Goal: Task Accomplishment & Management: Complete application form

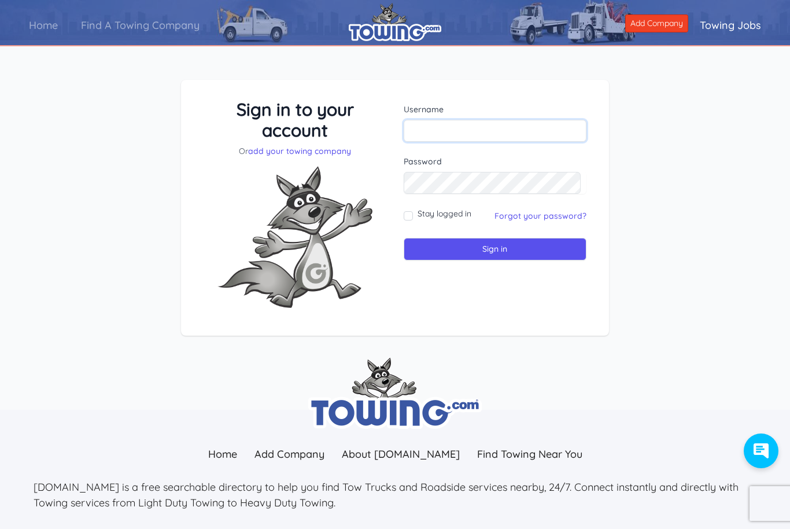
click at [495, 128] on input "text" at bounding box center [495, 131] width 183 height 22
type input "G"
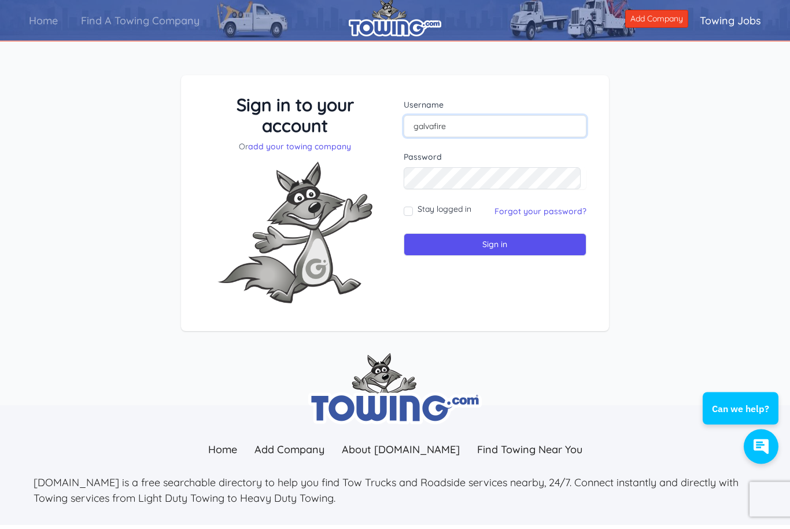
type input "galvafire"
click at [498, 245] on input "Sign in" at bounding box center [495, 249] width 183 height 23
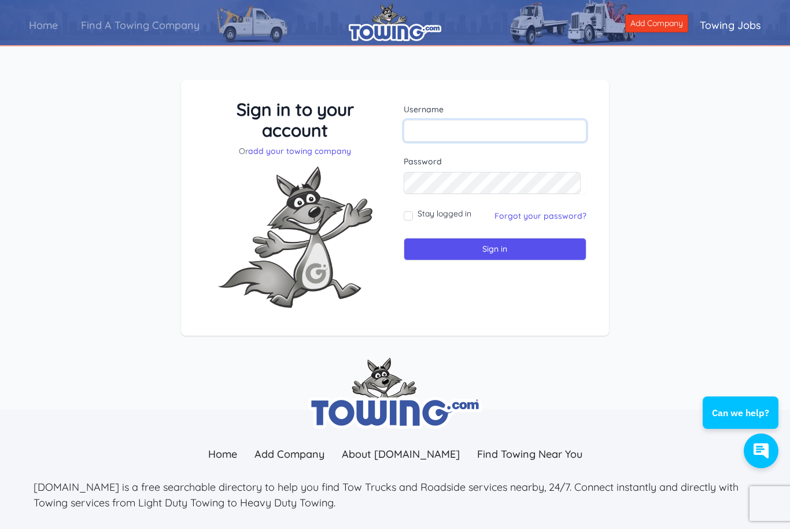
click at [495, 131] on input "text" at bounding box center [495, 131] width 183 height 22
type input "galvafire"
click at [542, 218] on link "Forgot your password?" at bounding box center [541, 216] width 92 height 10
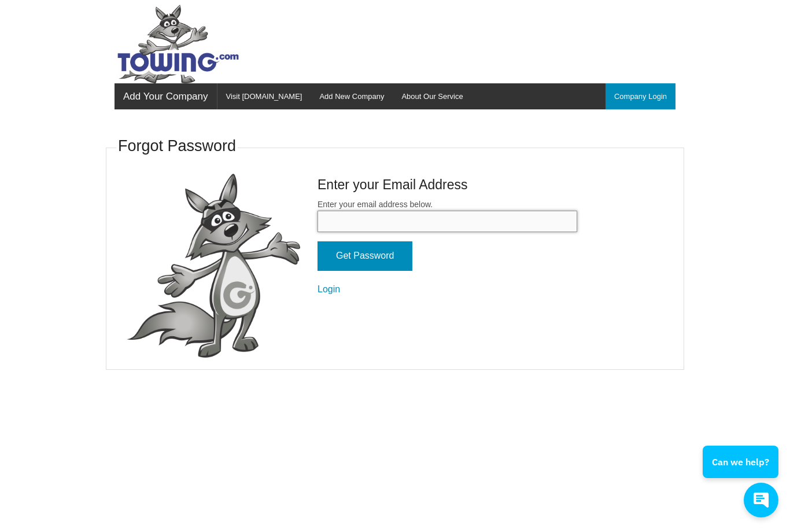
click at [439, 216] on input "Enter your email address below." at bounding box center [448, 221] width 260 height 21
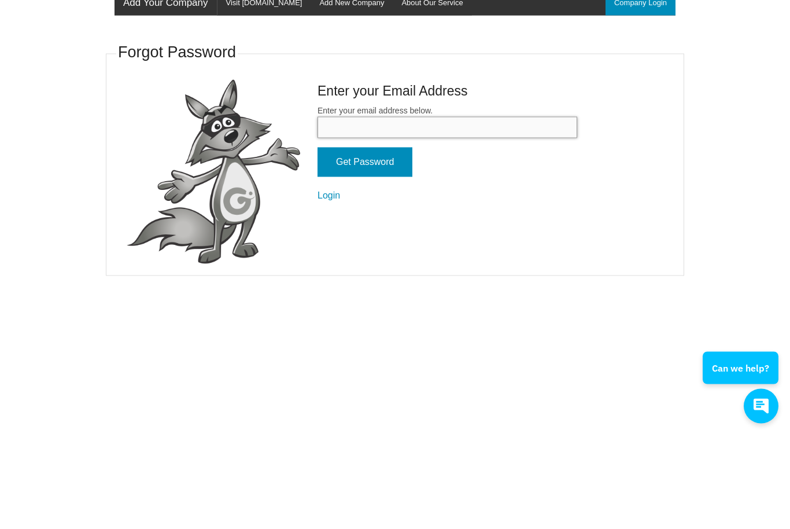
type input "galvafire@yahoo.com"
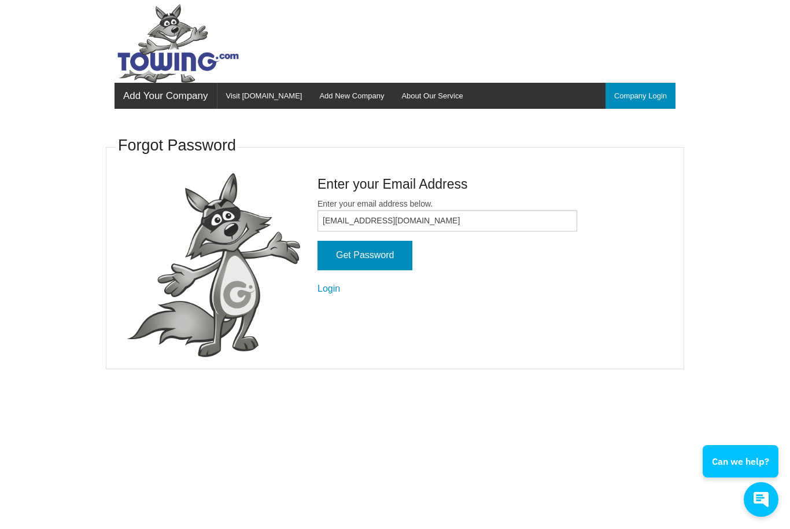
click at [382, 249] on input "Get Password" at bounding box center [365, 256] width 95 height 30
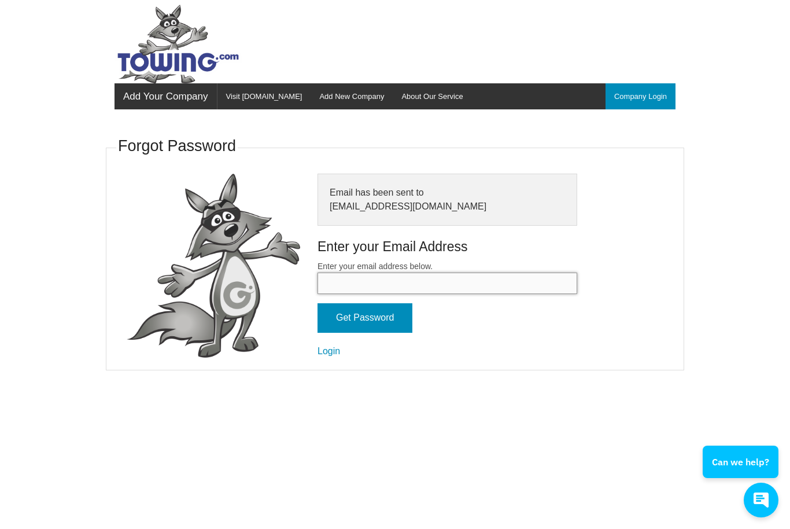
click at [406, 273] on input "Enter your email address below." at bounding box center [448, 283] width 260 height 21
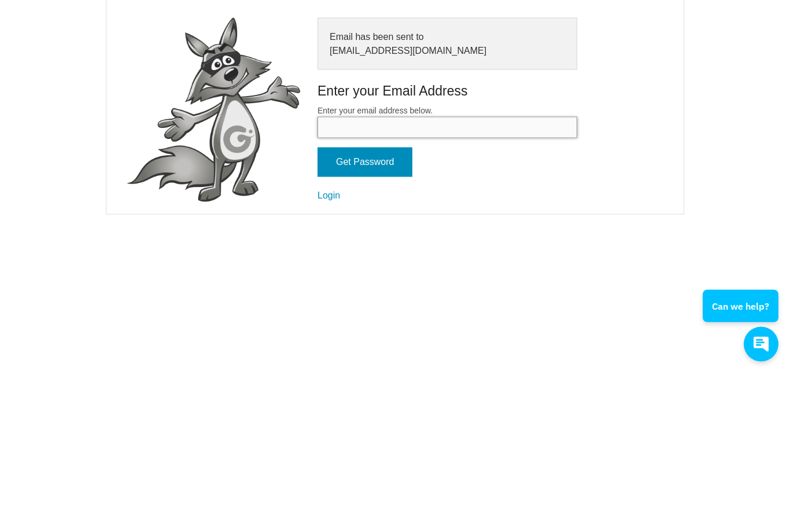
type input "galvafire@yahoo.com"
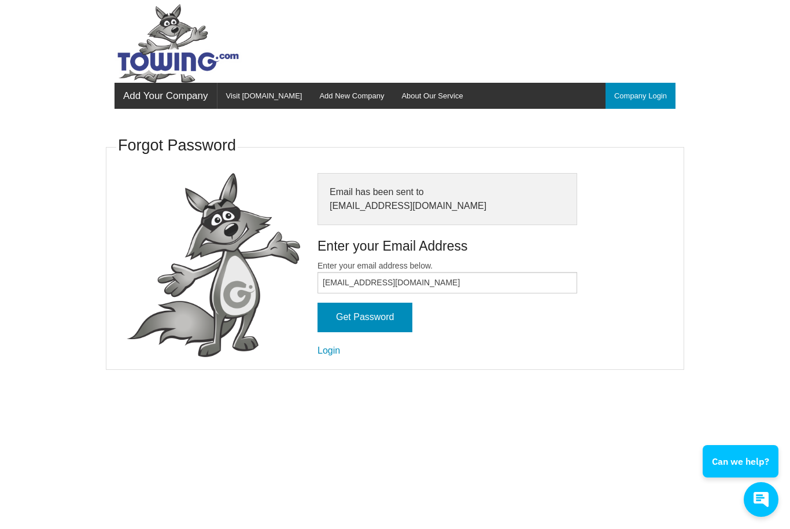
click at [379, 313] on input "Get Password" at bounding box center [365, 318] width 95 height 30
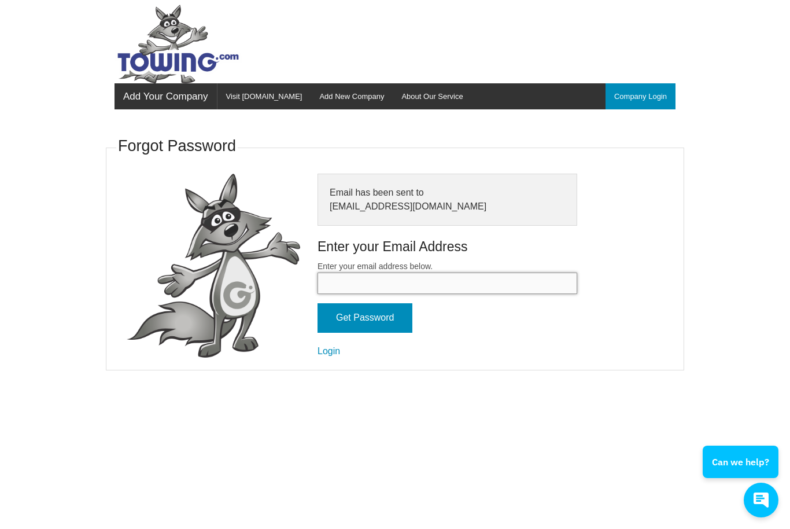
click at [384, 279] on input "Enter your email address below." at bounding box center [448, 283] width 260 height 21
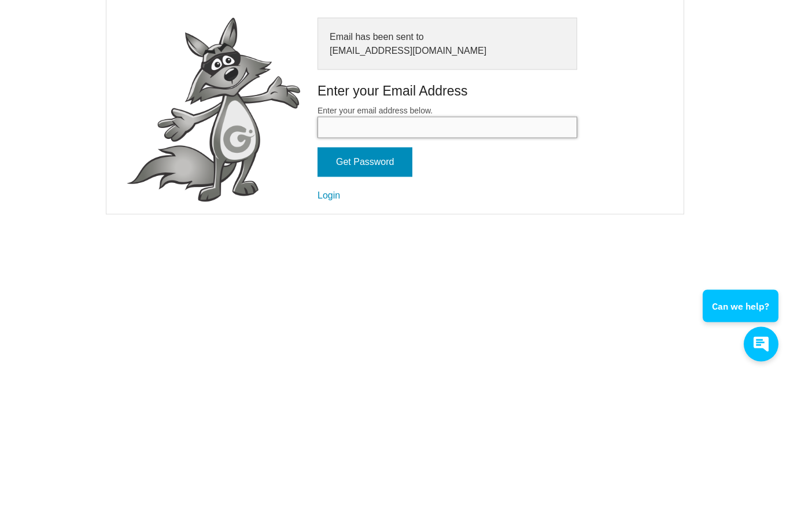
type input "T"
type input "towing"
click at [329, 346] on link "Login" at bounding box center [329, 351] width 23 height 10
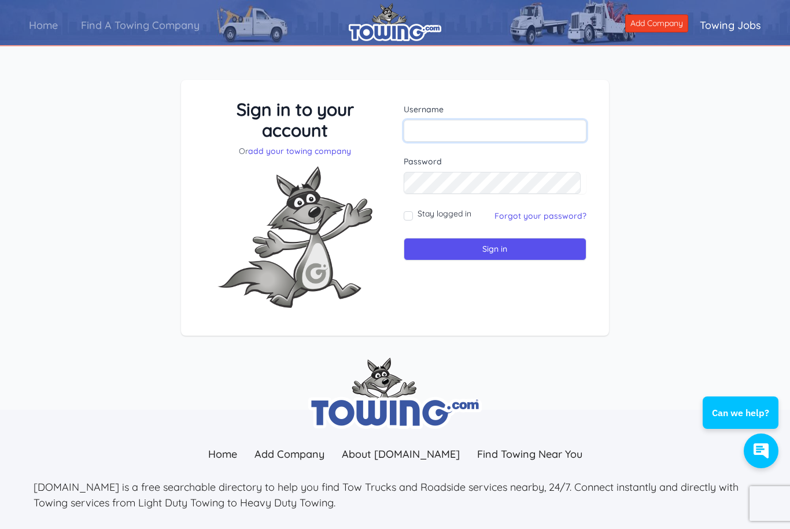
click at [480, 127] on input "text" at bounding box center [495, 131] width 183 height 22
type input "galvafire"
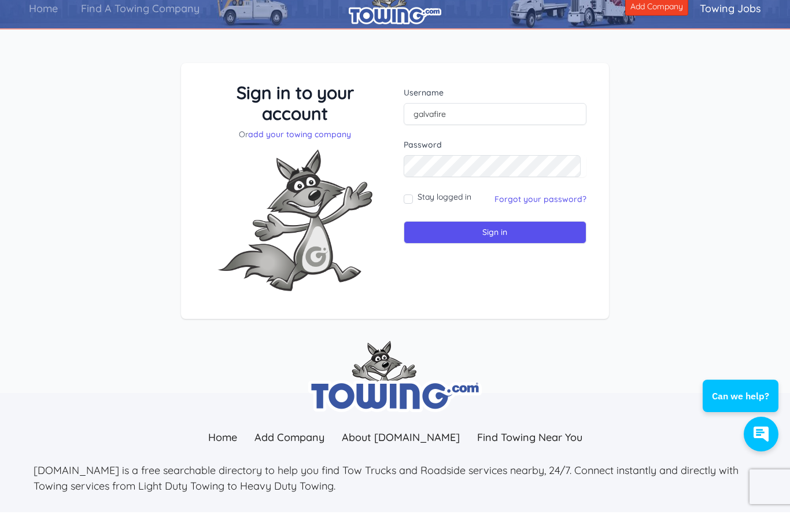
click at [413, 211] on input "Stay logged in" at bounding box center [408, 215] width 9 height 9
checkbox input "true"
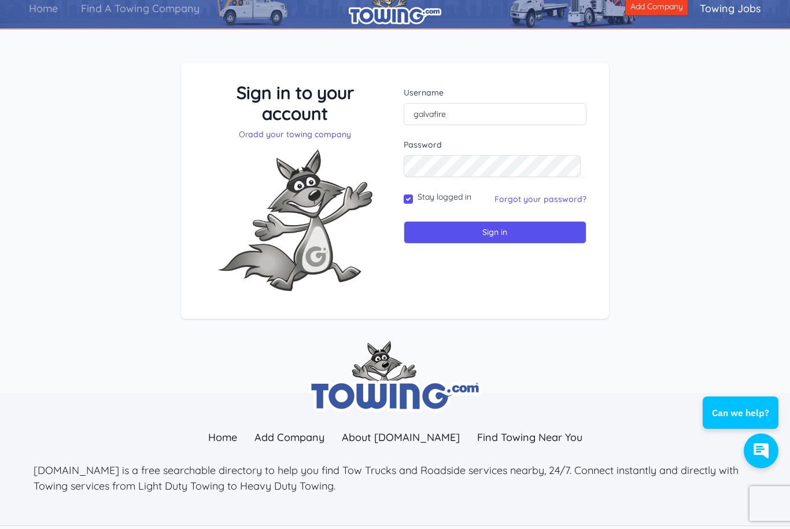
click at [491, 234] on input "Sign in" at bounding box center [495, 232] width 183 height 23
click at [494, 231] on input "Sign in" at bounding box center [495, 232] width 183 height 23
click at [489, 237] on input "Sign in" at bounding box center [495, 232] width 183 height 23
click at [500, 230] on input "Sign in" at bounding box center [495, 232] width 183 height 23
click at [495, 232] on input "Sign in" at bounding box center [495, 232] width 183 height 23
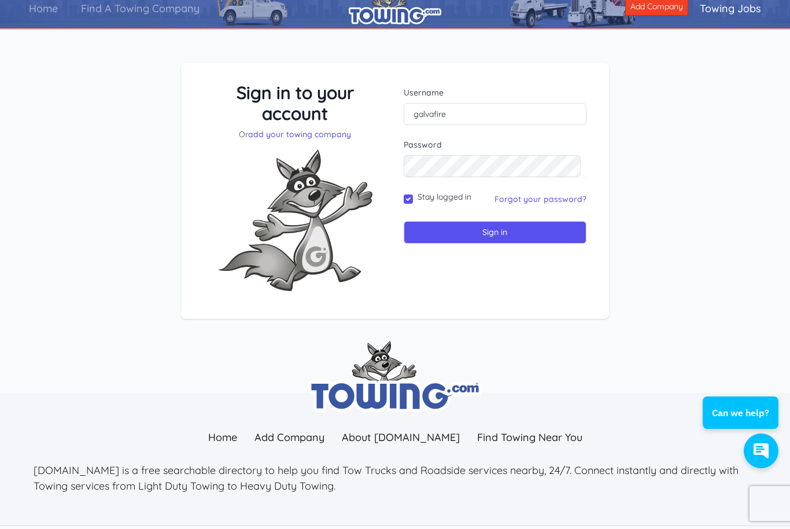
click at [492, 235] on input "Sign in" at bounding box center [495, 232] width 183 height 23
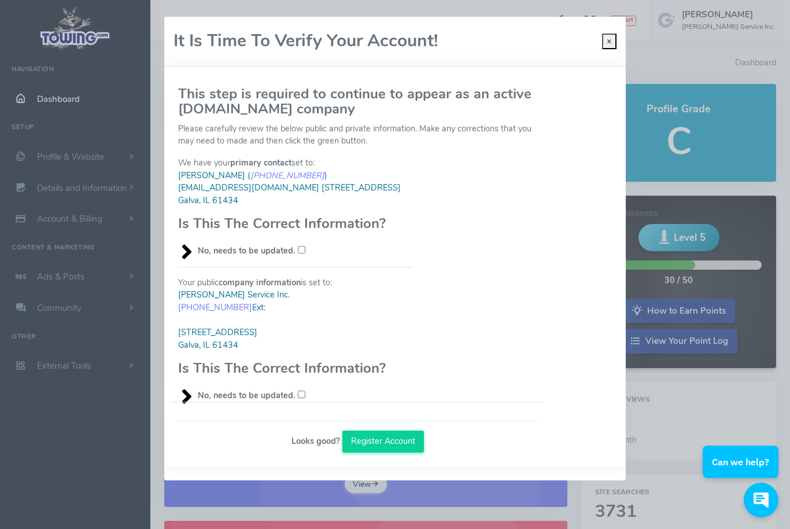
click at [303, 251] on input "No, needs to be updated." at bounding box center [302, 250] width 8 height 8
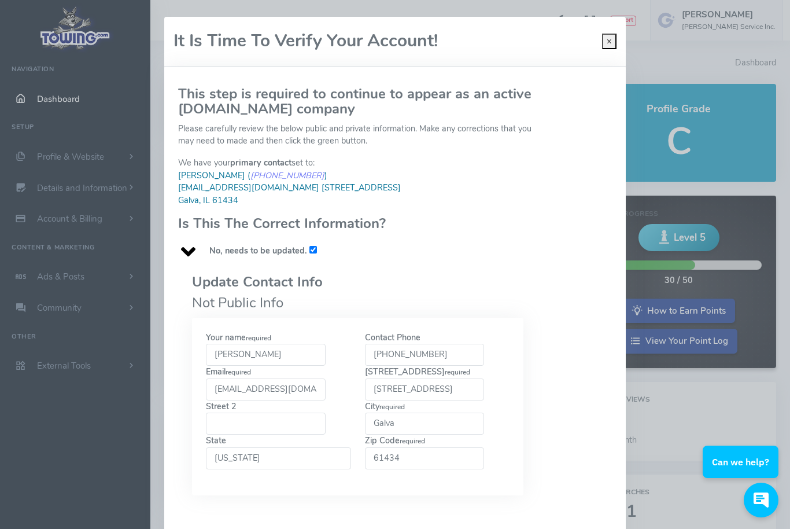
click at [315, 246] on input "No, needs to be updated." at bounding box center [314, 250] width 8 height 8
checkbox input "false"
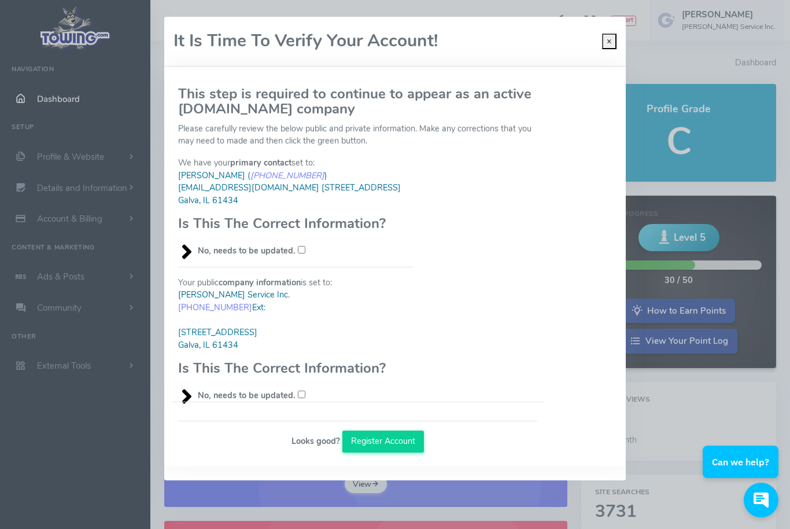
click at [384, 432] on button "Register Account" at bounding box center [384, 442] width 82 height 22
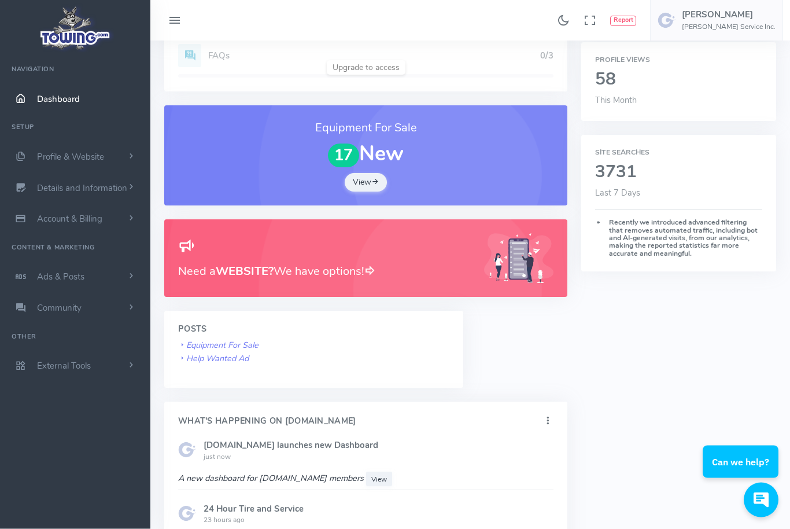
scroll to position [340, 0]
click at [373, 178] on icon at bounding box center [375, 181] width 8 height 11
